Goal: Transaction & Acquisition: Book appointment/travel/reservation

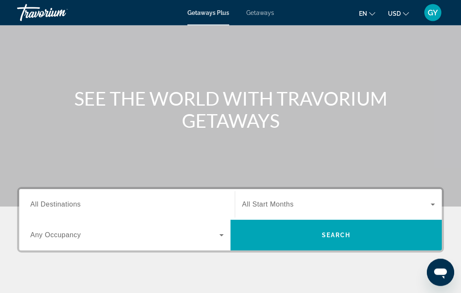
scroll to position [50, 0]
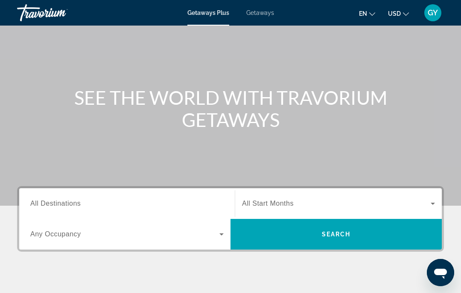
click at [107, 205] on input "Destination All Destinations" at bounding box center [126, 204] width 193 height 10
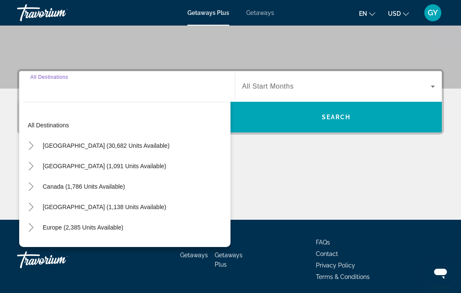
scroll to position [198, 0]
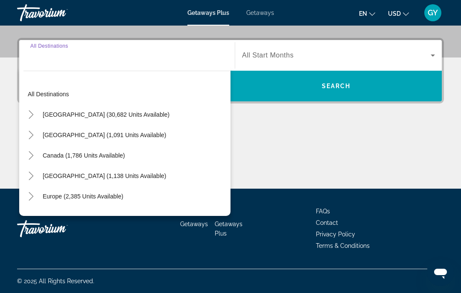
click at [35, 115] on icon "Toggle United States (30,682 units available)" at bounding box center [31, 114] width 9 height 9
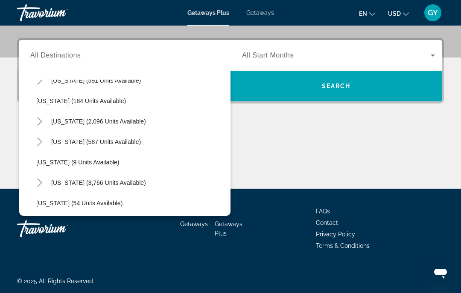
scroll to position [55, 0]
click at [40, 183] on icon "Toggle Florida (3,766 units available)" at bounding box center [39, 182] width 9 height 9
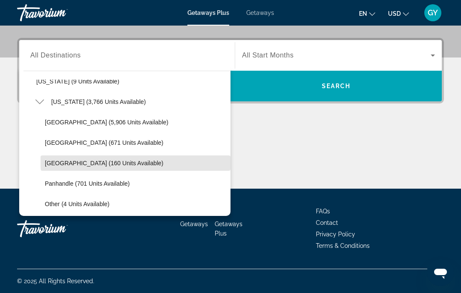
scroll to position [137, 0]
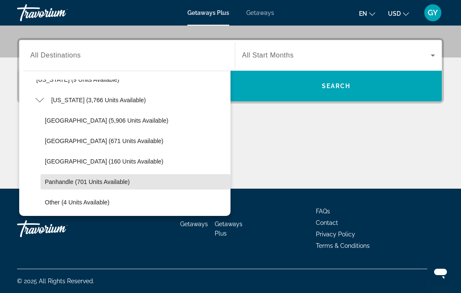
click at [58, 183] on span "Panhandle (701 units available)" at bounding box center [87, 182] width 85 height 7
type input "**********"
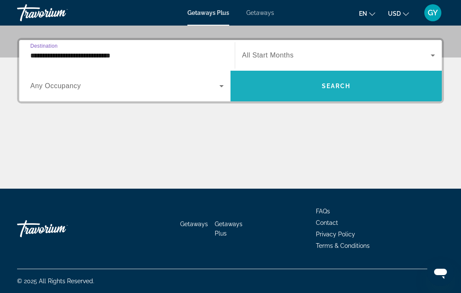
click at [322, 89] on span "Search" at bounding box center [336, 86] width 29 height 7
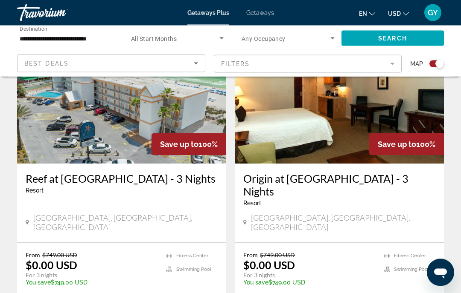
scroll to position [345, 0]
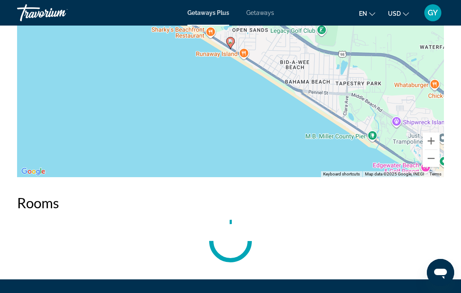
scroll to position [1266, 0]
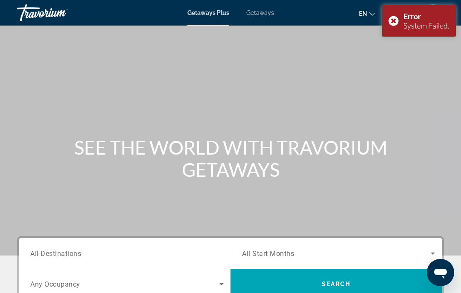
click at [394, 18] on div "Error System Failed." at bounding box center [419, 21] width 74 height 32
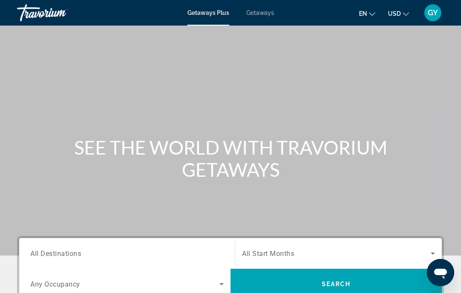
click at [77, 256] on span "All Destinations" at bounding box center [55, 253] width 51 height 8
click at [77, 256] on input "Destination All Destinations" at bounding box center [126, 254] width 193 height 10
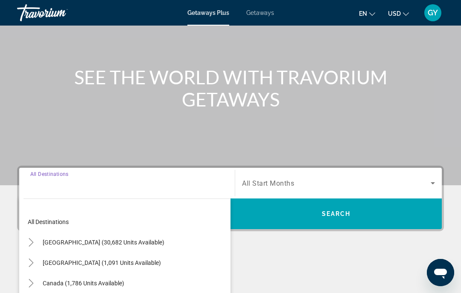
scroll to position [166, 0]
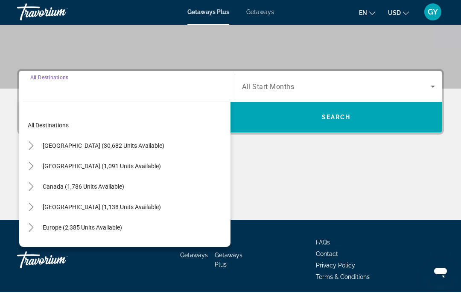
click at [32, 144] on icon "Toggle United States (30,682 units available)" at bounding box center [31, 146] width 9 height 9
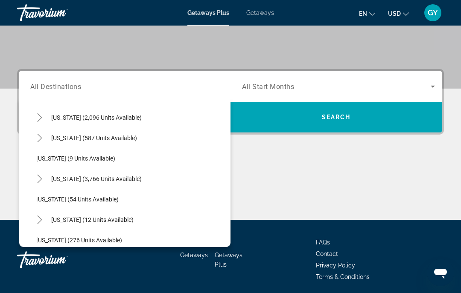
scroll to position [90, 0]
click at [40, 178] on icon "Toggle Florida (3,766 units available)" at bounding box center [39, 178] width 9 height 9
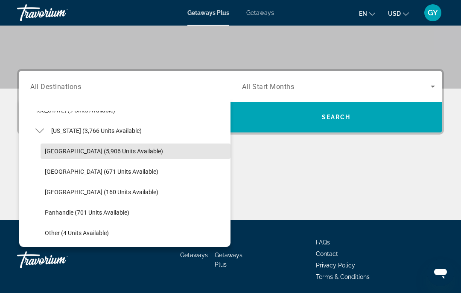
scroll to position [147, 0]
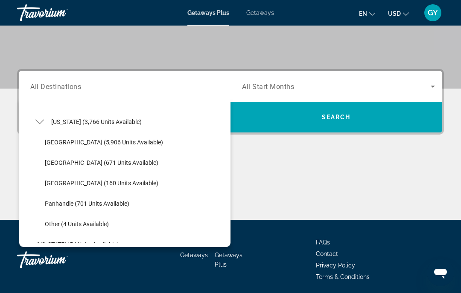
click at [67, 200] on span "Panhandle (701 units available)" at bounding box center [87, 203] width 84 height 7
type input "**********"
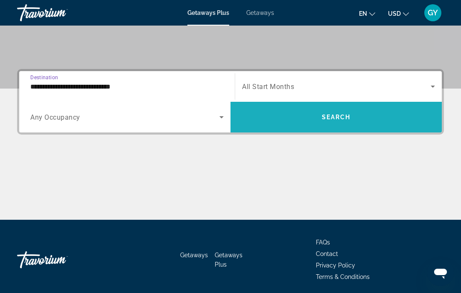
click at [339, 117] on span "Search" at bounding box center [336, 117] width 29 height 7
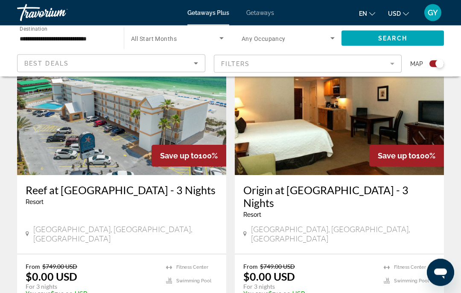
scroll to position [332, 0]
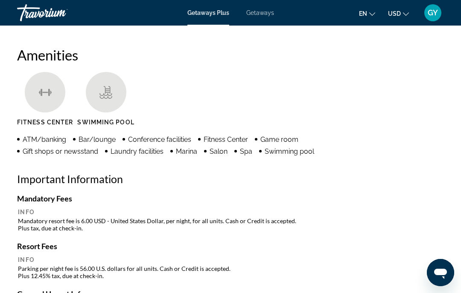
scroll to position [800, 0]
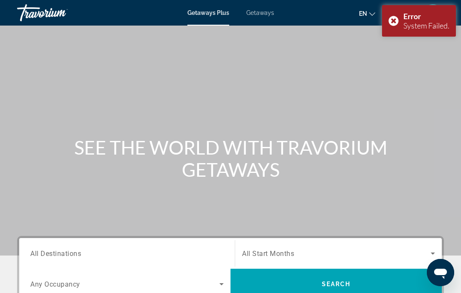
click at [394, 20] on div "Error System Failed." at bounding box center [419, 21] width 74 height 32
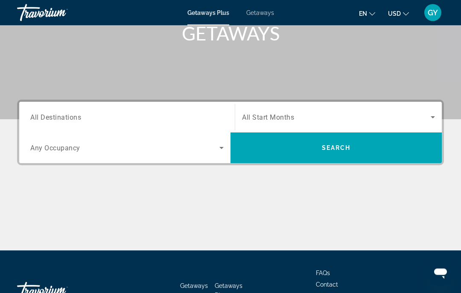
click at [63, 113] on input "Destination All Destinations" at bounding box center [126, 118] width 193 height 10
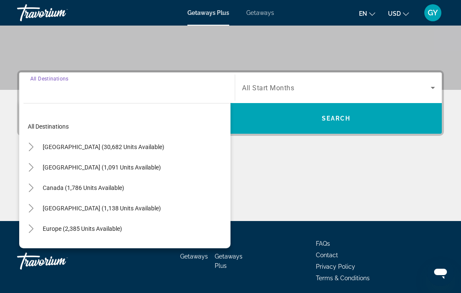
scroll to position [167, 0]
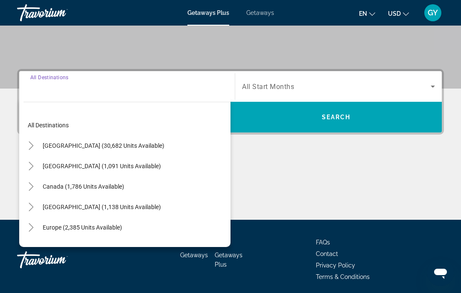
click at [33, 143] on icon "Toggle United States (30,682 units available)" at bounding box center [31, 146] width 9 height 9
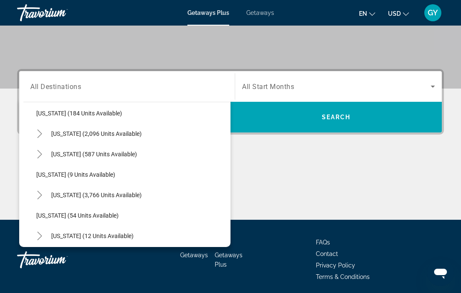
scroll to position [75, 0]
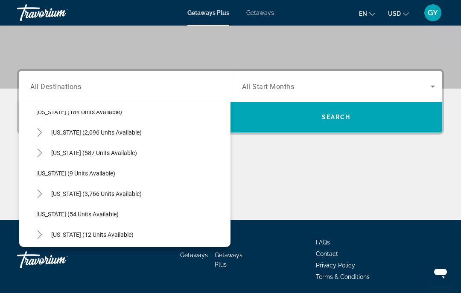
click at [41, 191] on icon "Toggle Florida (3,766 units available)" at bounding box center [39, 194] width 9 height 9
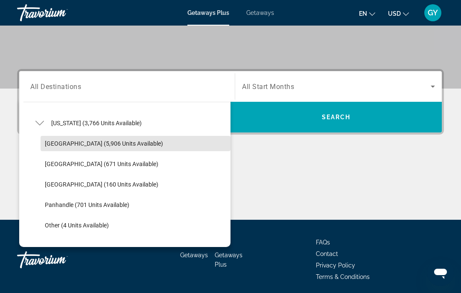
scroll to position [148, 0]
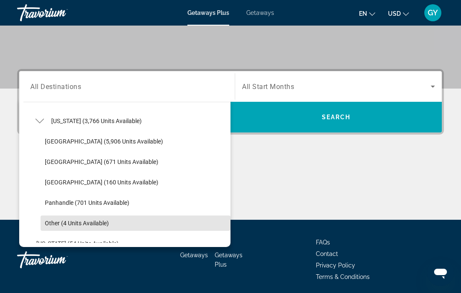
click at [62, 221] on span "Other (4 units available)" at bounding box center [77, 223] width 64 height 7
type input "**********"
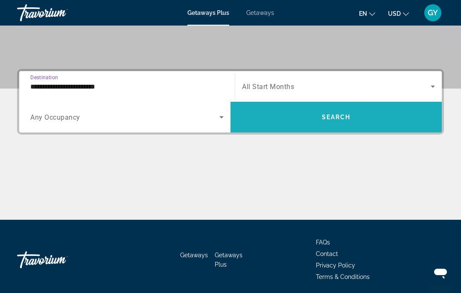
click at [345, 123] on span "Search widget" at bounding box center [335, 117] width 211 height 20
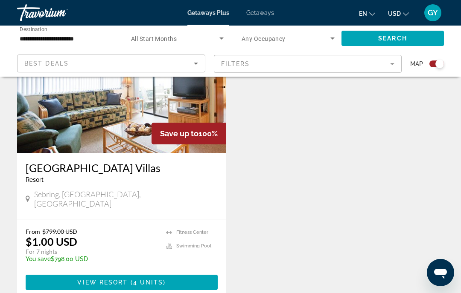
scroll to position [350, 0]
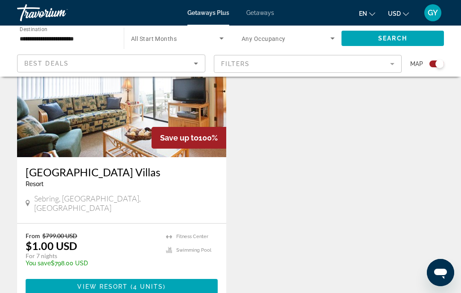
click at [135, 284] on span "4 units" at bounding box center [148, 287] width 30 height 7
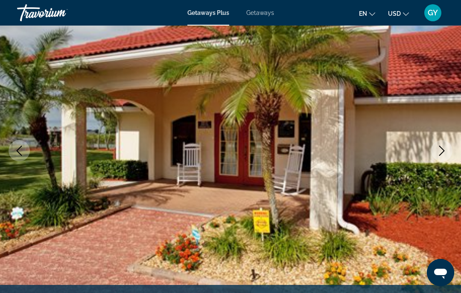
scroll to position [74, 0]
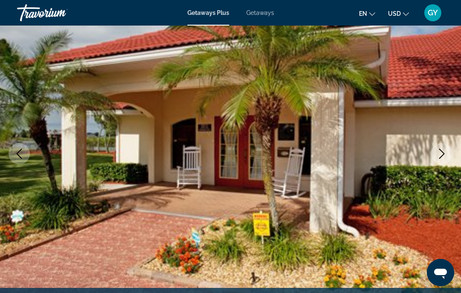
click at [443, 156] on icon "Next image" at bounding box center [441, 154] width 10 height 10
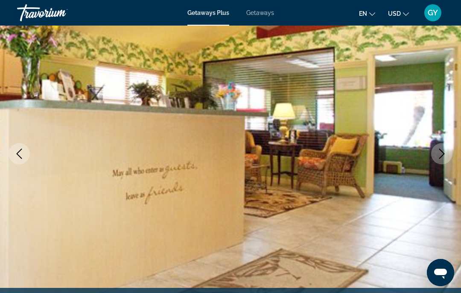
click at [442, 157] on icon "Next image" at bounding box center [441, 154] width 10 height 10
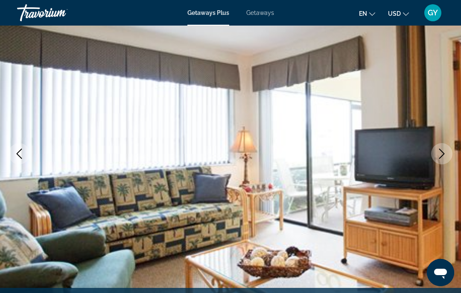
click at [442, 157] on icon "Next image" at bounding box center [441, 154] width 10 height 10
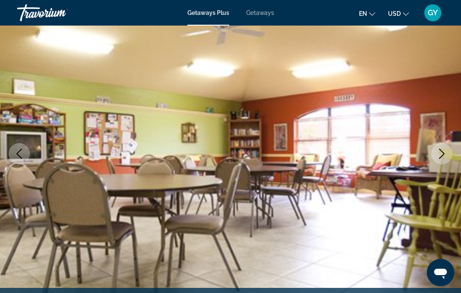
click at [440, 159] on button "Next image" at bounding box center [441, 153] width 21 height 21
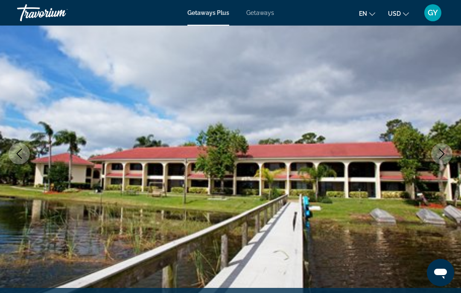
click at [445, 159] on button "Next image" at bounding box center [441, 153] width 21 height 21
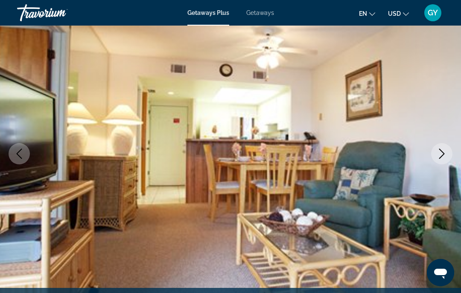
click at [442, 158] on icon "Next image" at bounding box center [441, 154] width 10 height 10
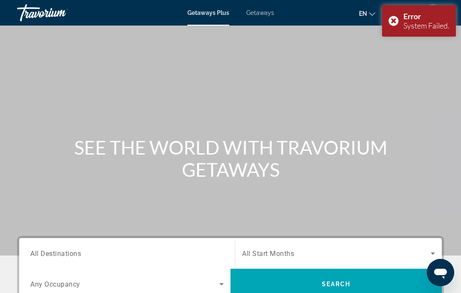
click at [390, 19] on div "Error System Failed." at bounding box center [419, 21] width 74 height 32
